Goal: Find specific page/section: Find specific page/section

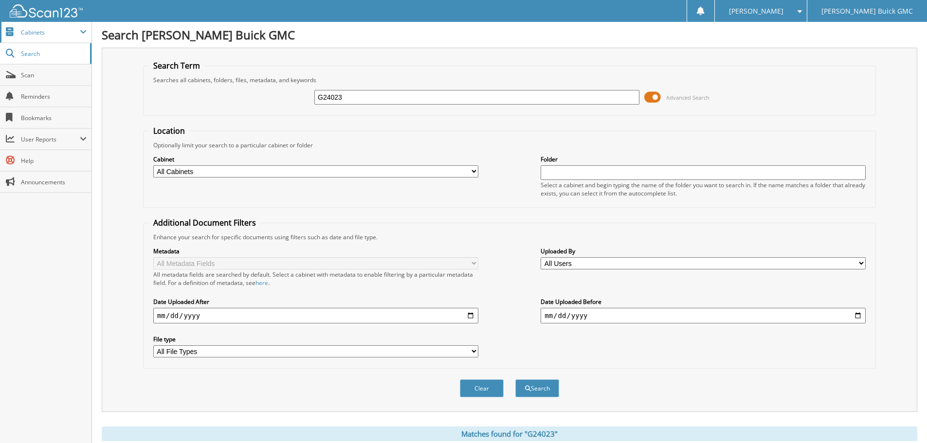
click at [27, 34] on span "Cabinets" at bounding box center [50, 32] width 59 height 8
click at [415, 101] on input "G24023" at bounding box center [476, 97] width 325 height 15
type input "g25138"
click at [515, 380] on button "Search" at bounding box center [537, 389] width 44 height 18
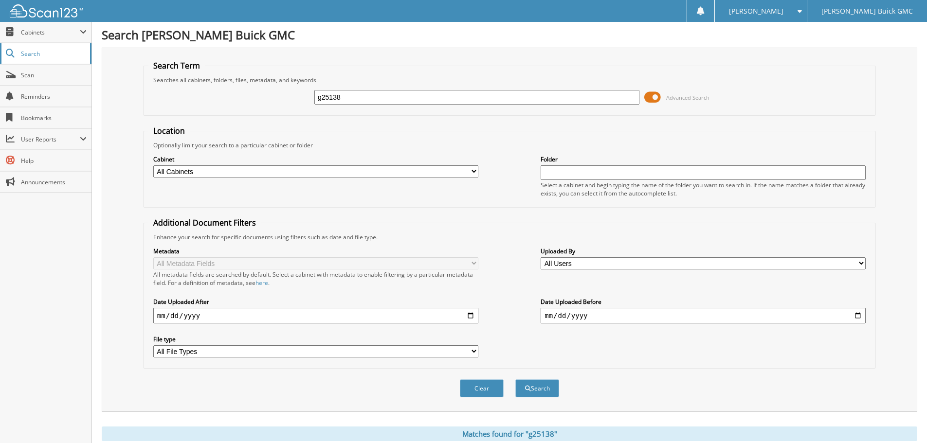
click at [24, 56] on span "Search" at bounding box center [53, 54] width 64 height 8
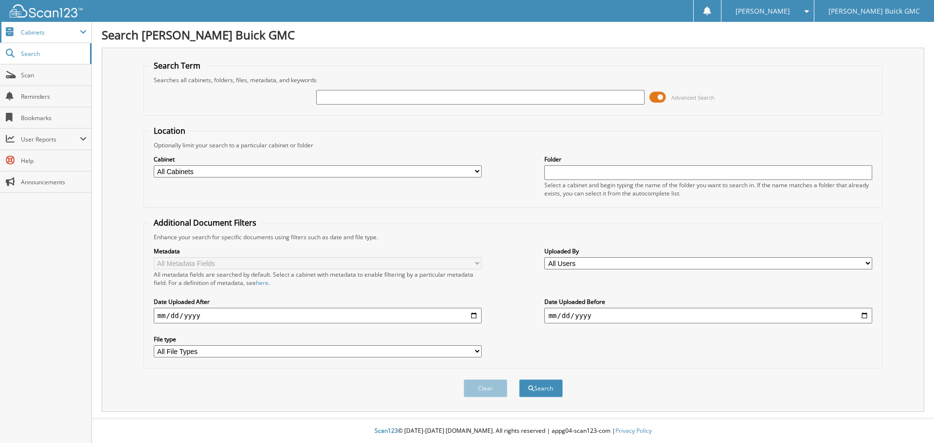
click at [49, 38] on span "Cabinets" at bounding box center [46, 32] width 92 height 21
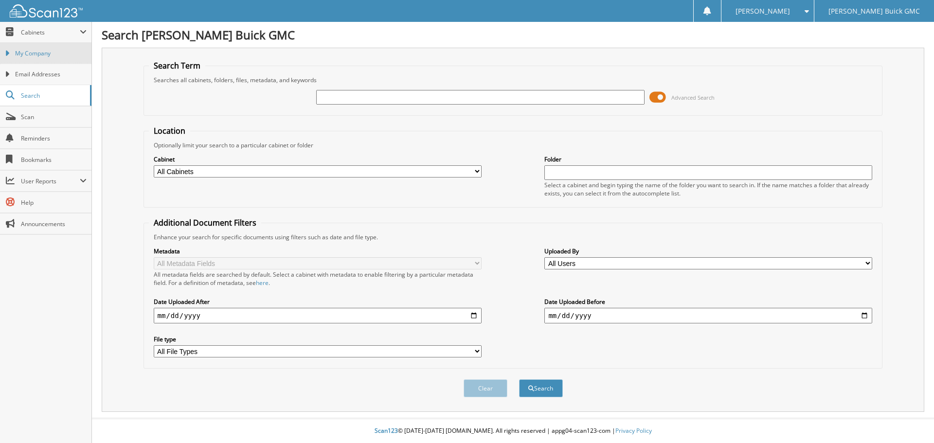
click at [48, 53] on span "My Company" at bounding box center [51, 53] width 72 height 9
